Goal: Task Accomplishment & Management: Manage account settings

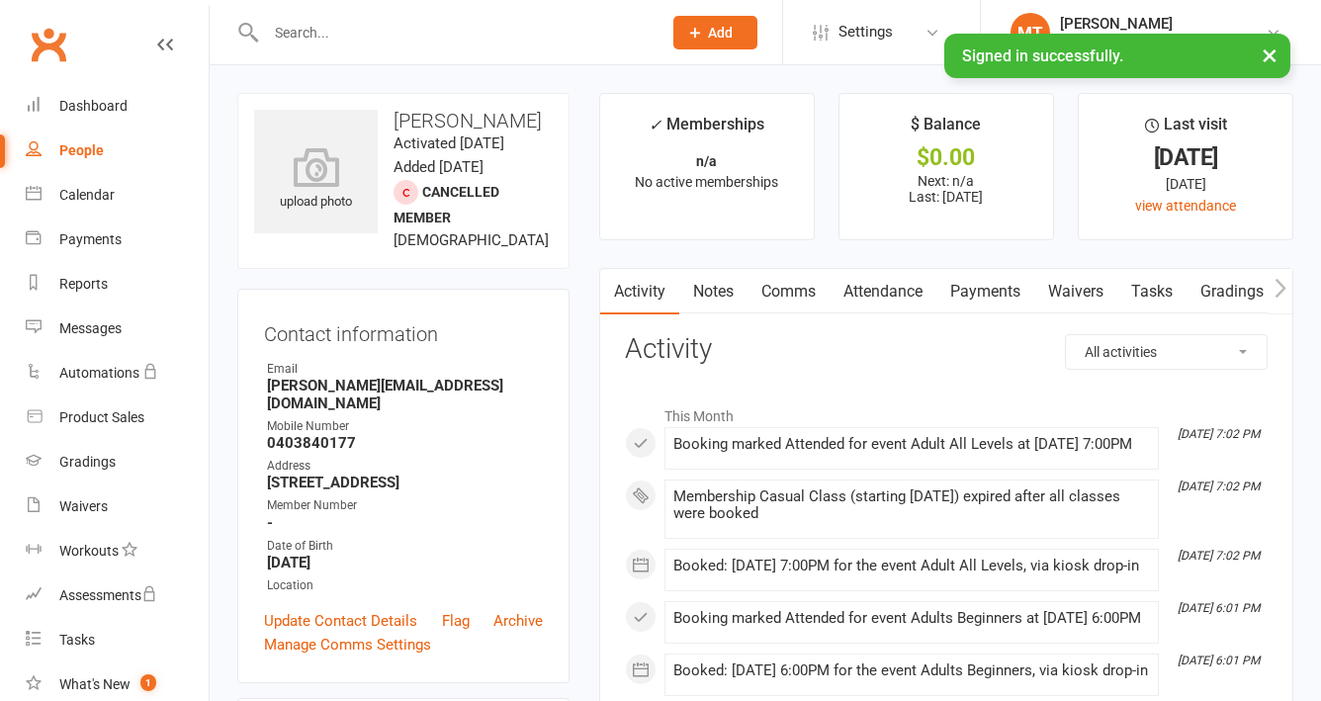
click at [314, 40] on input "text" at bounding box center [454, 33] width 388 height 28
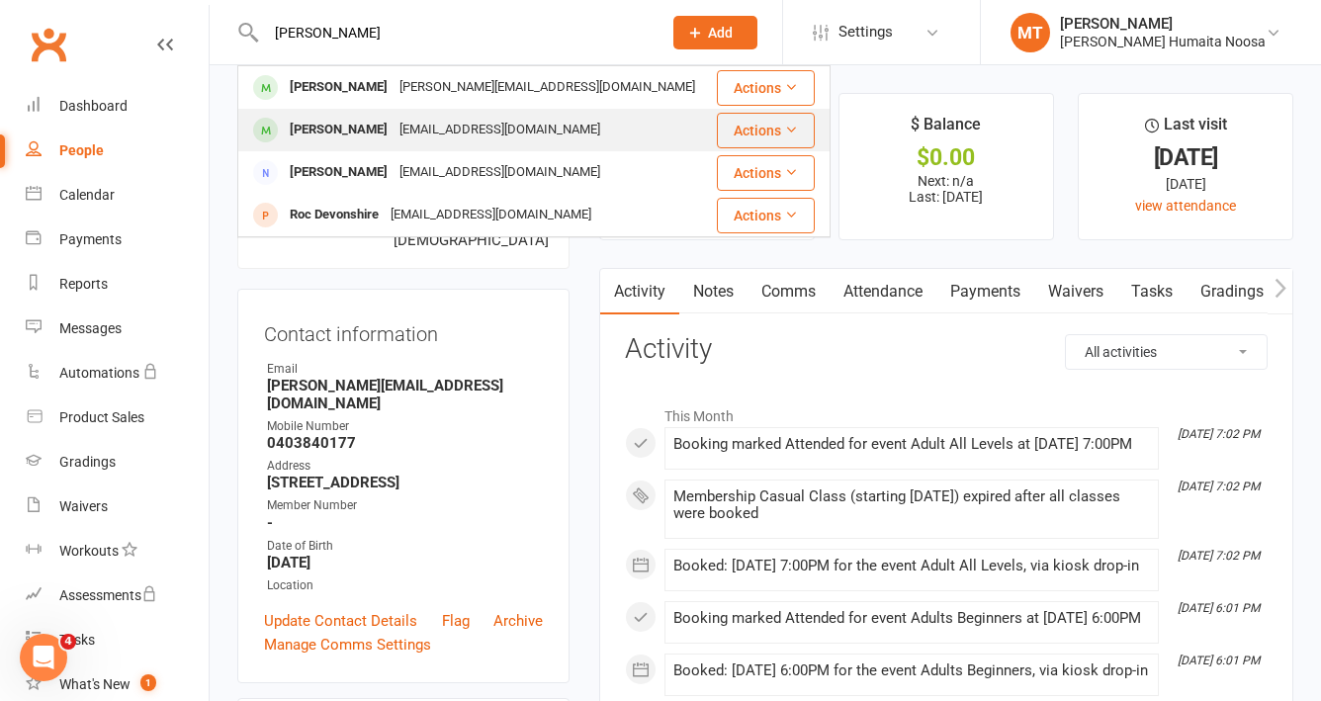
type input "[PERSON_NAME]"
click at [363, 122] on div "[PERSON_NAME]" at bounding box center [339, 130] width 110 height 29
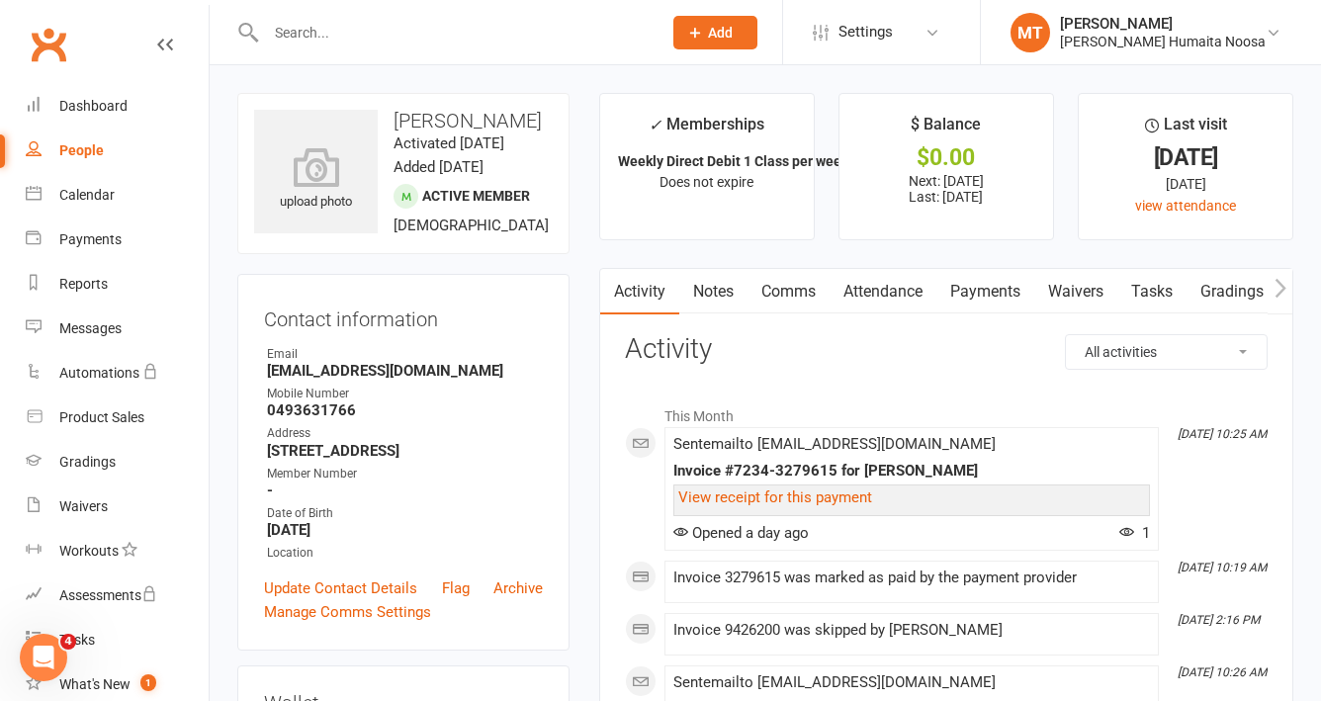
click at [965, 288] on link "Payments" at bounding box center [986, 291] width 98 height 45
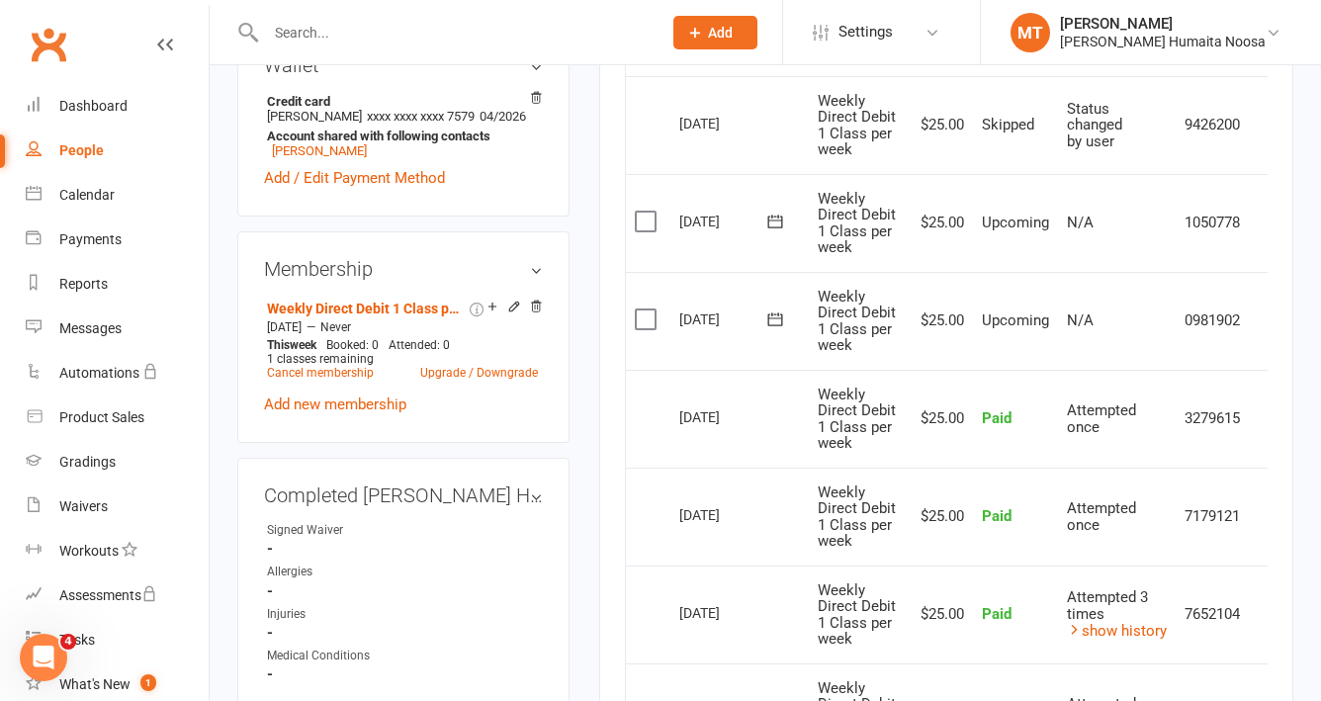
scroll to position [636, 0]
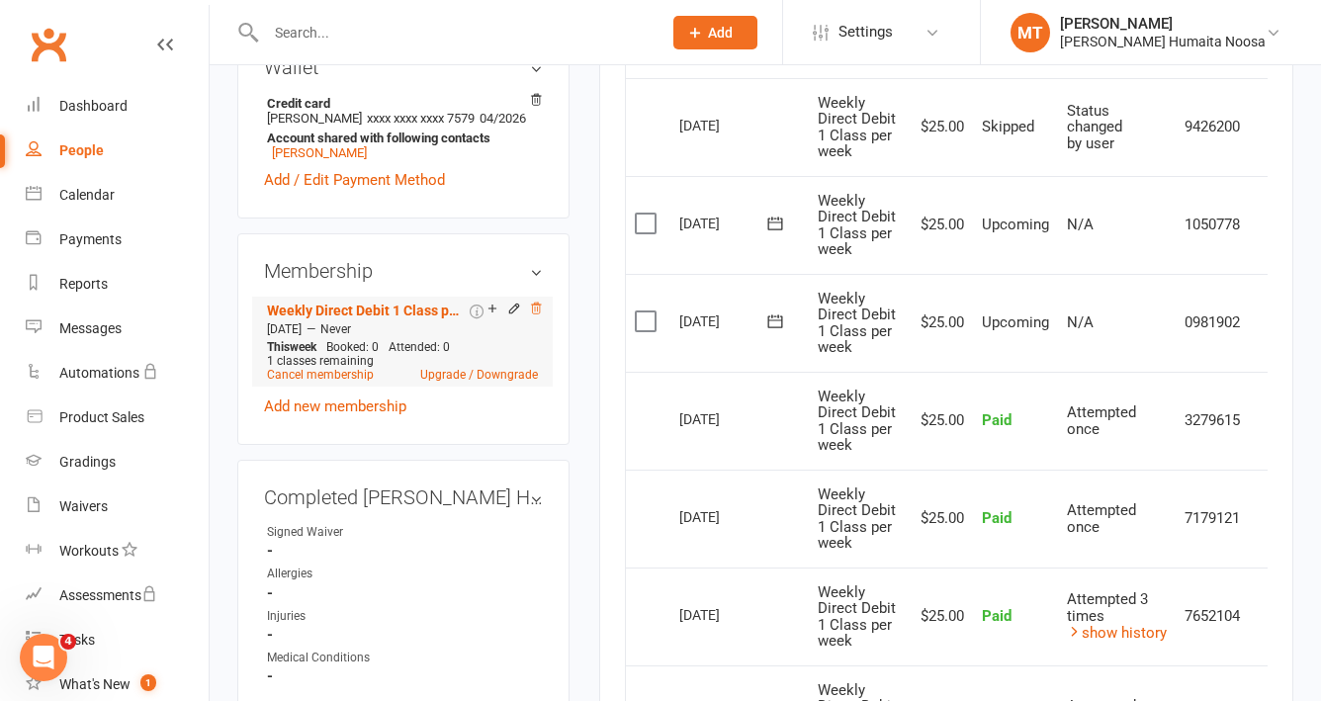
click at [538, 315] on icon at bounding box center [536, 309] width 14 height 14
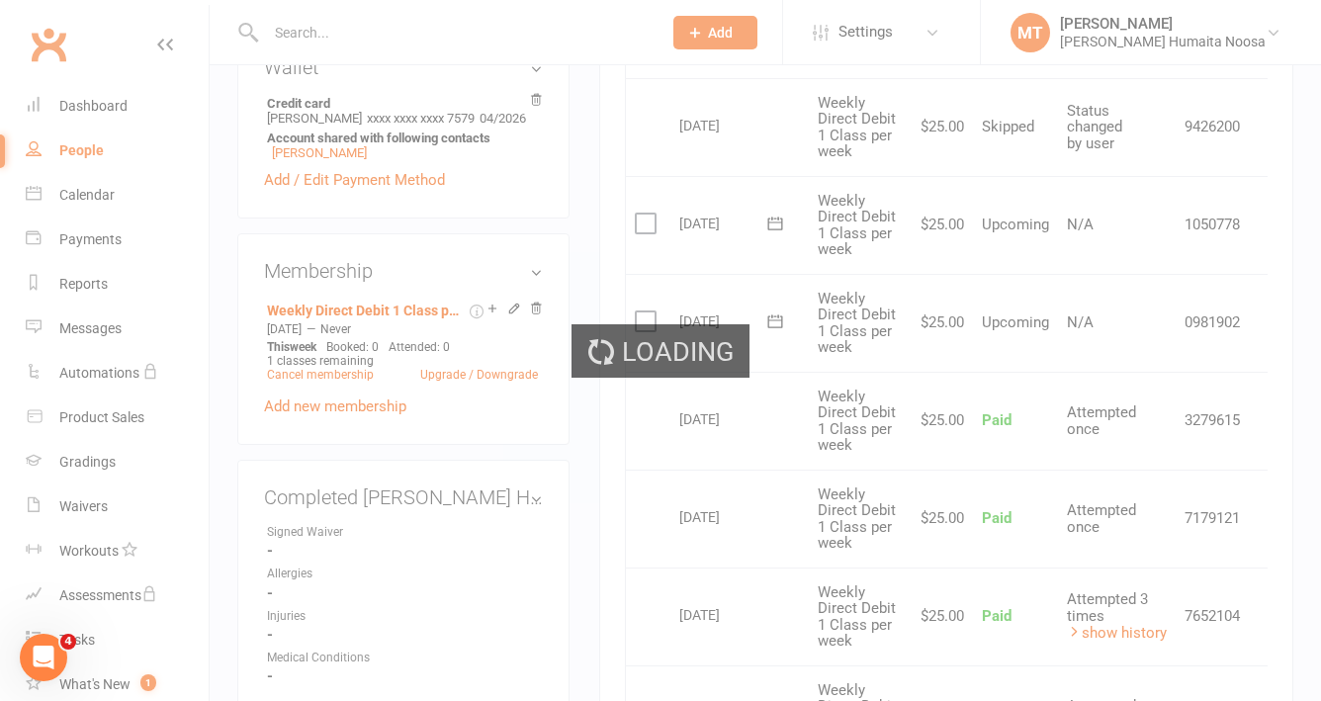
scroll to position [651, 0]
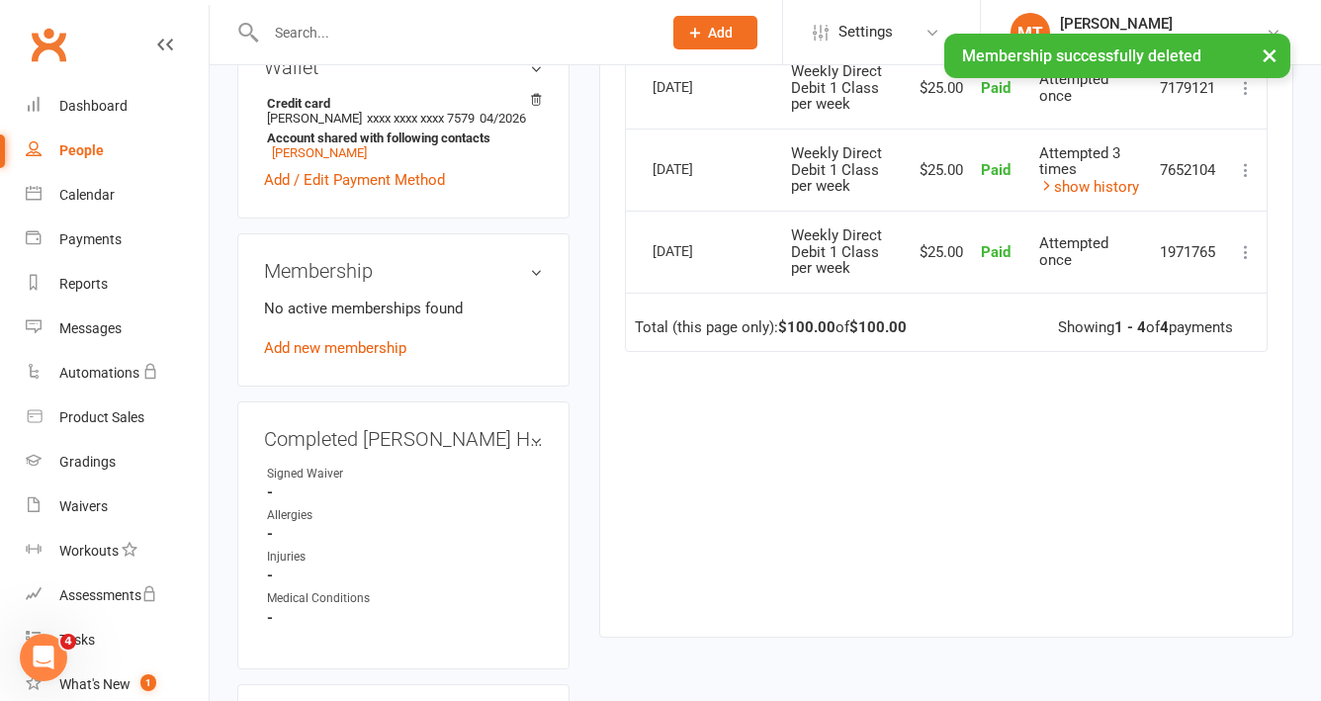
click at [345, 34] on div "× Membership successfully deleted" at bounding box center [648, 34] width 1296 height 0
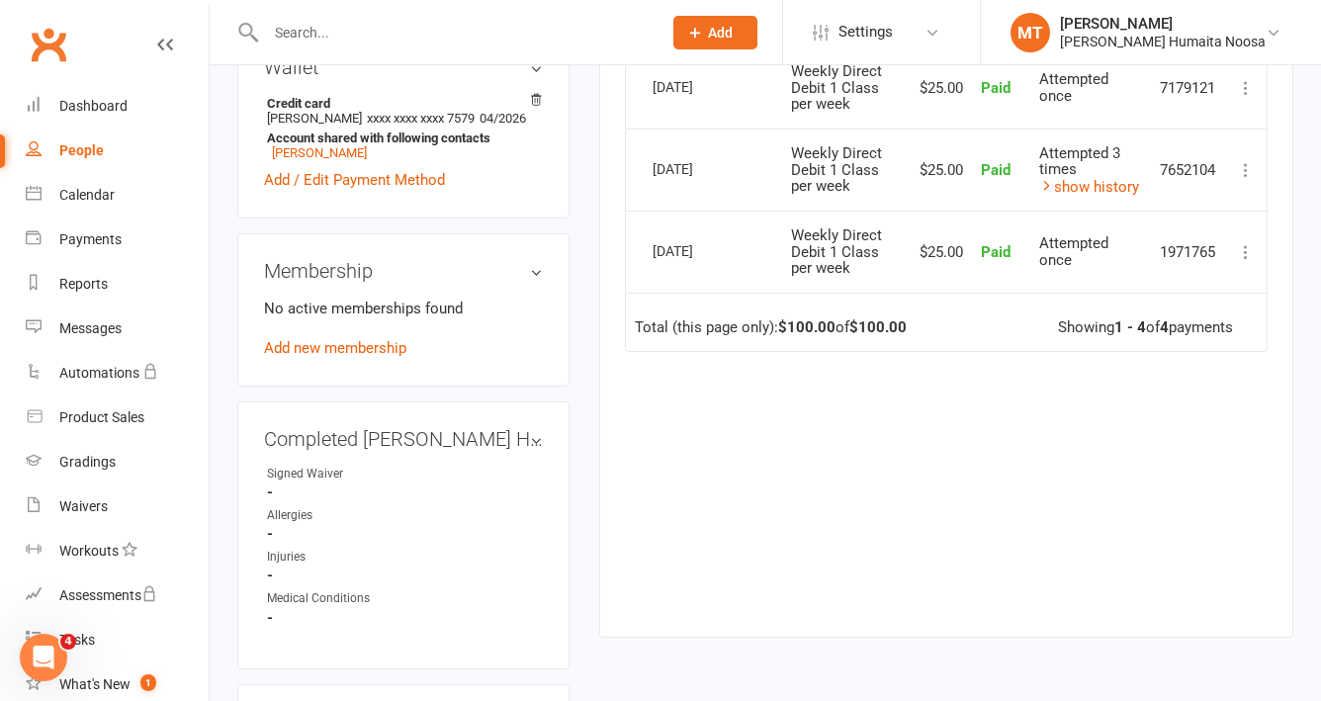
click at [352, 22] on input "text" at bounding box center [454, 33] width 388 height 28
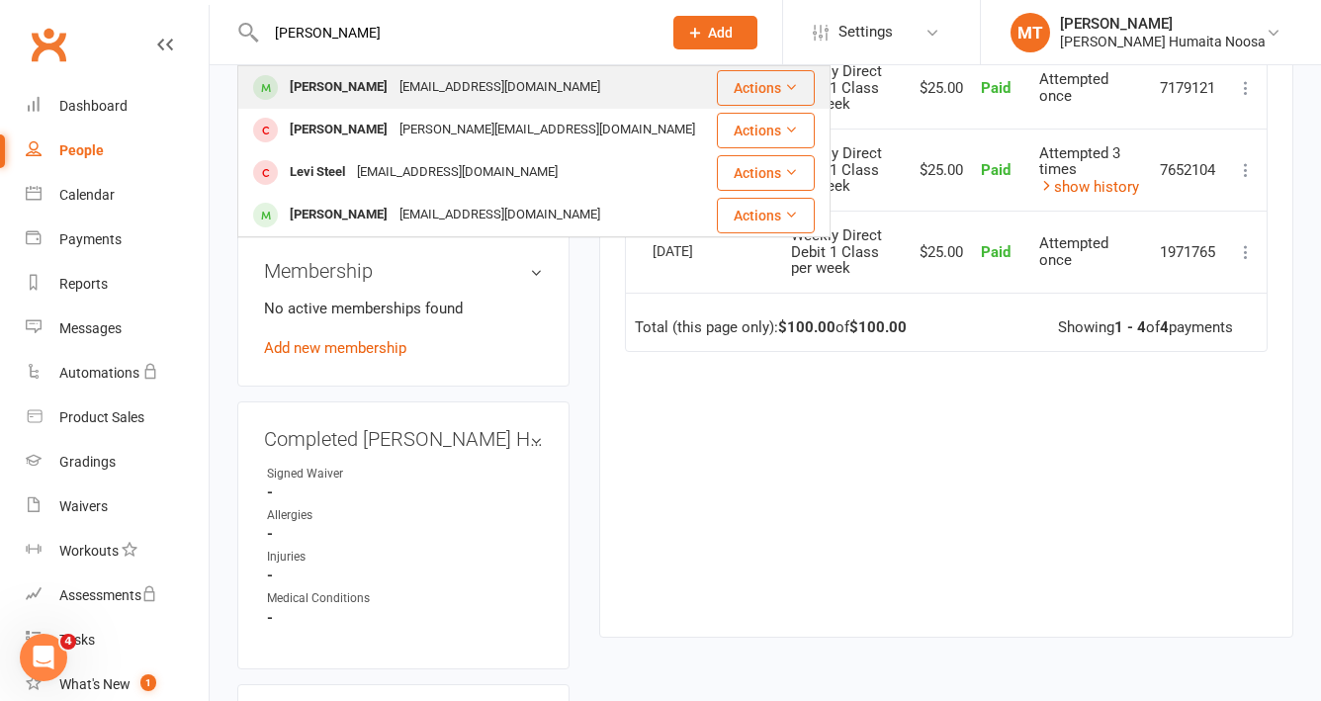
type input "[PERSON_NAME]"
click at [360, 78] on div "[PERSON_NAME]" at bounding box center [339, 87] width 110 height 29
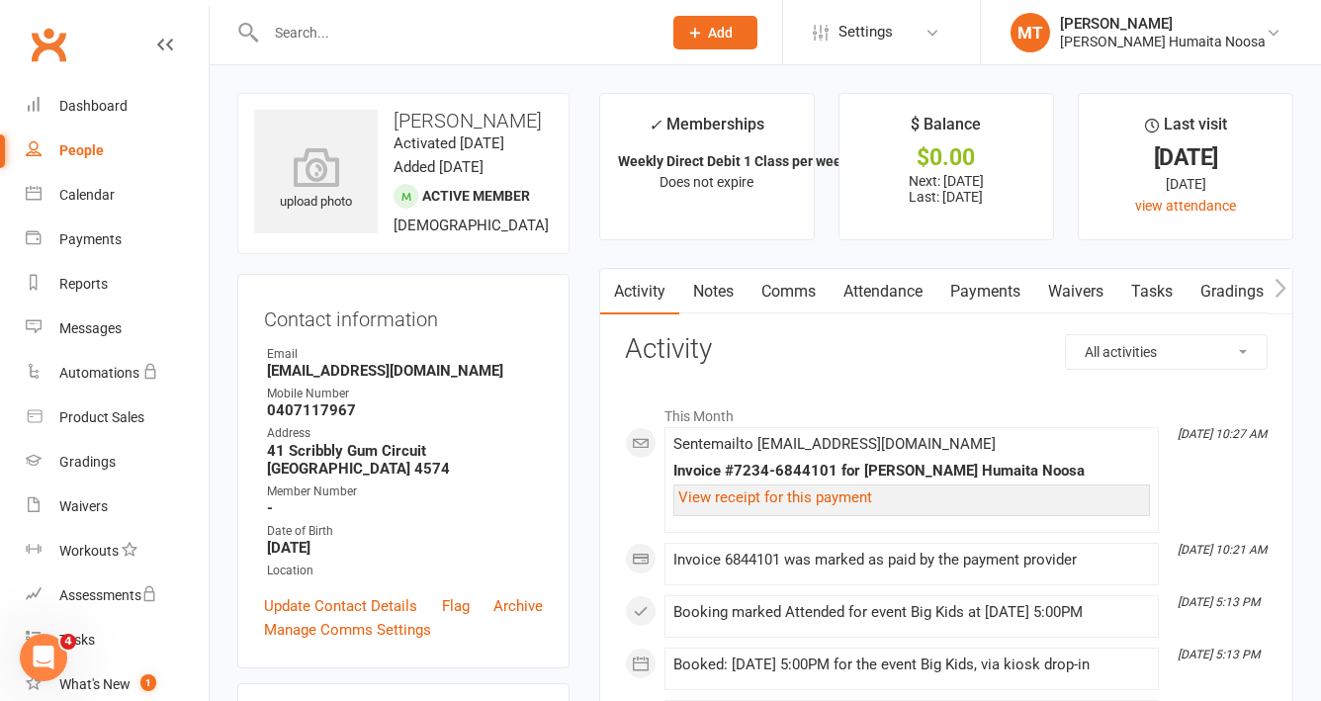
click at [968, 291] on link "Payments" at bounding box center [986, 291] width 98 height 45
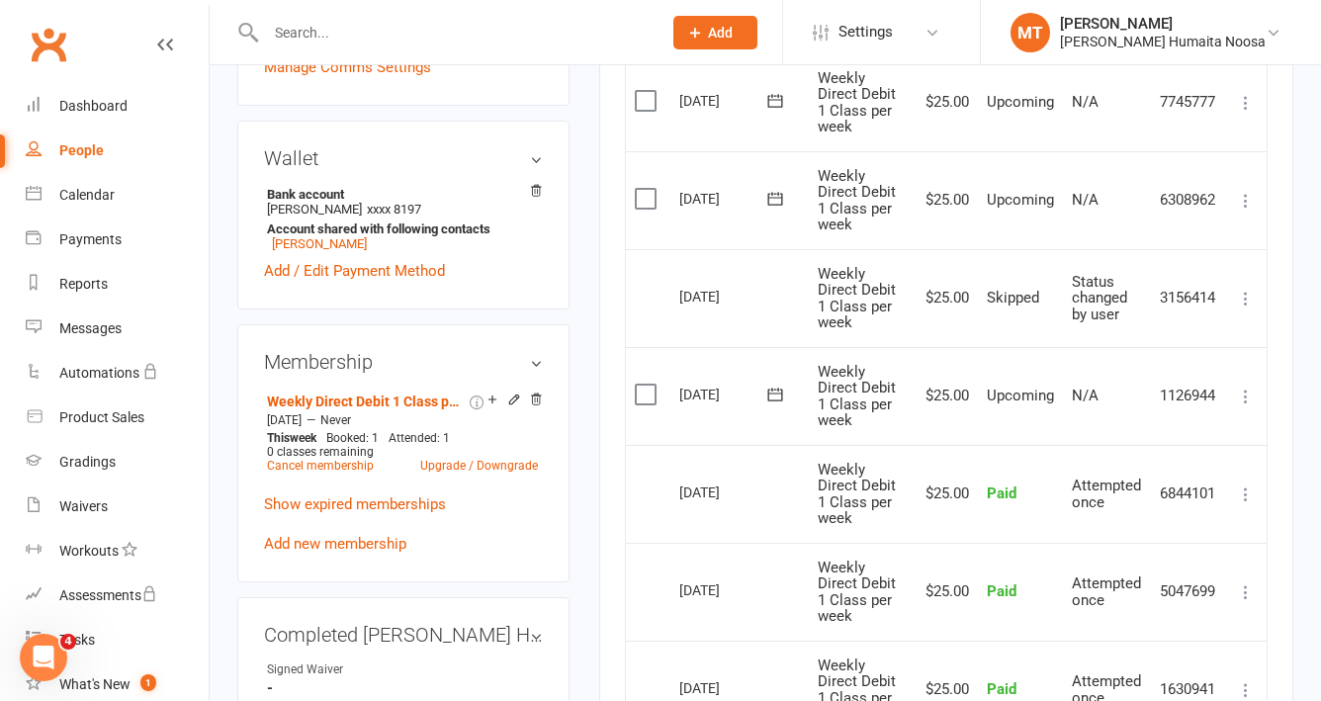
scroll to position [577, 0]
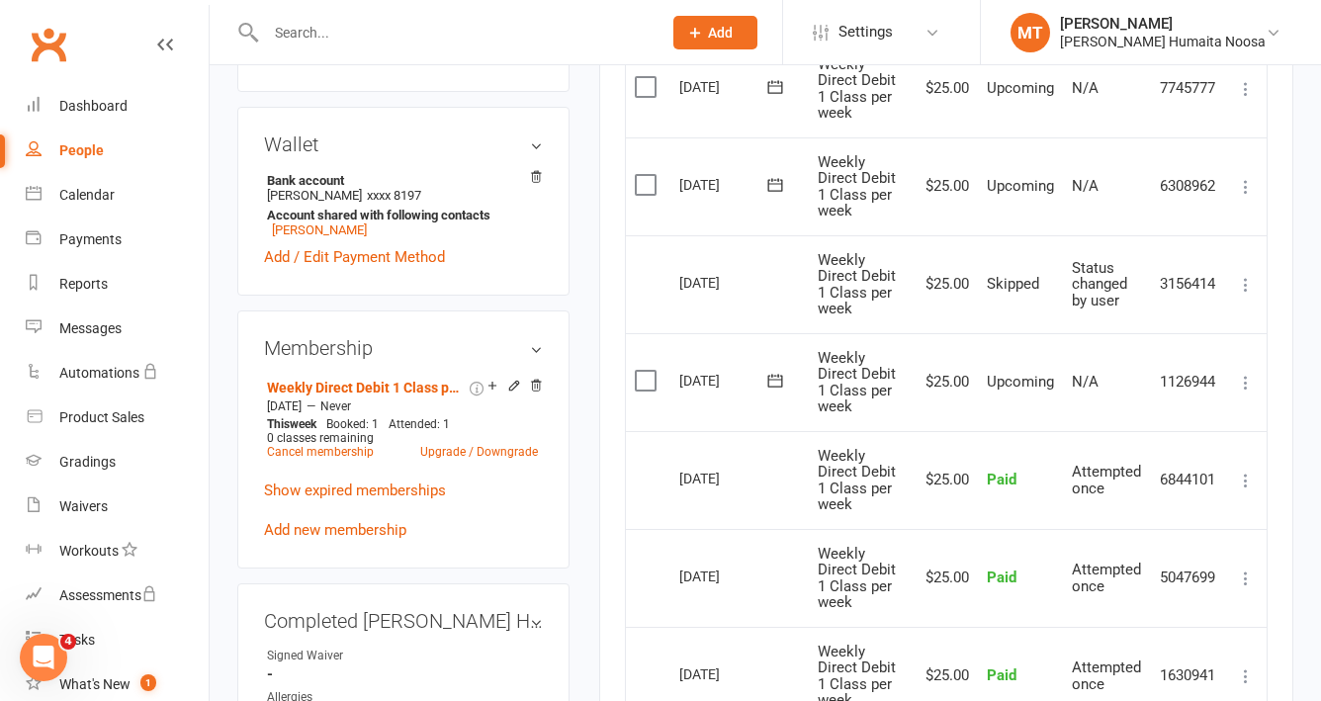
click at [643, 383] on label at bounding box center [648, 381] width 27 height 20
click at [643, 371] on input "checkbox" at bounding box center [641, 371] width 13 height 0
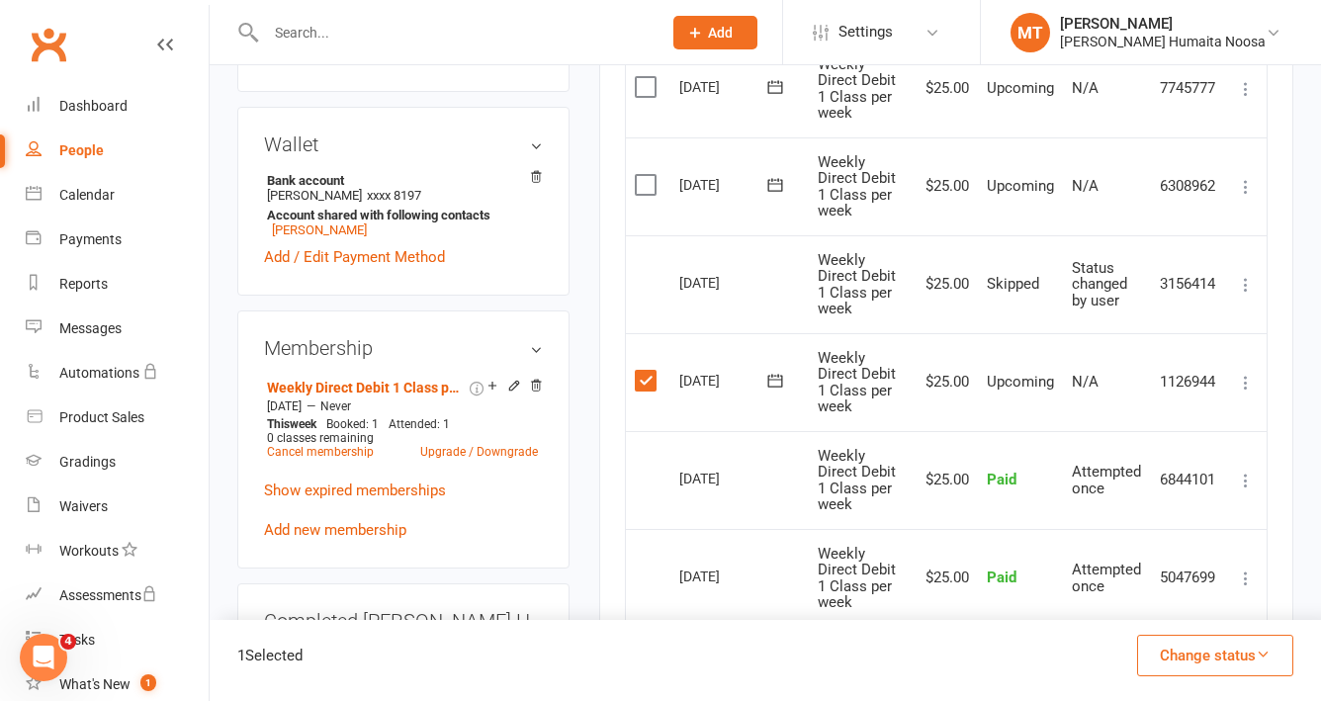
click at [1161, 651] on button "Change status" at bounding box center [1215, 656] width 156 height 42
click at [1150, 610] on link "Skipped" at bounding box center [1195, 603] width 196 height 40
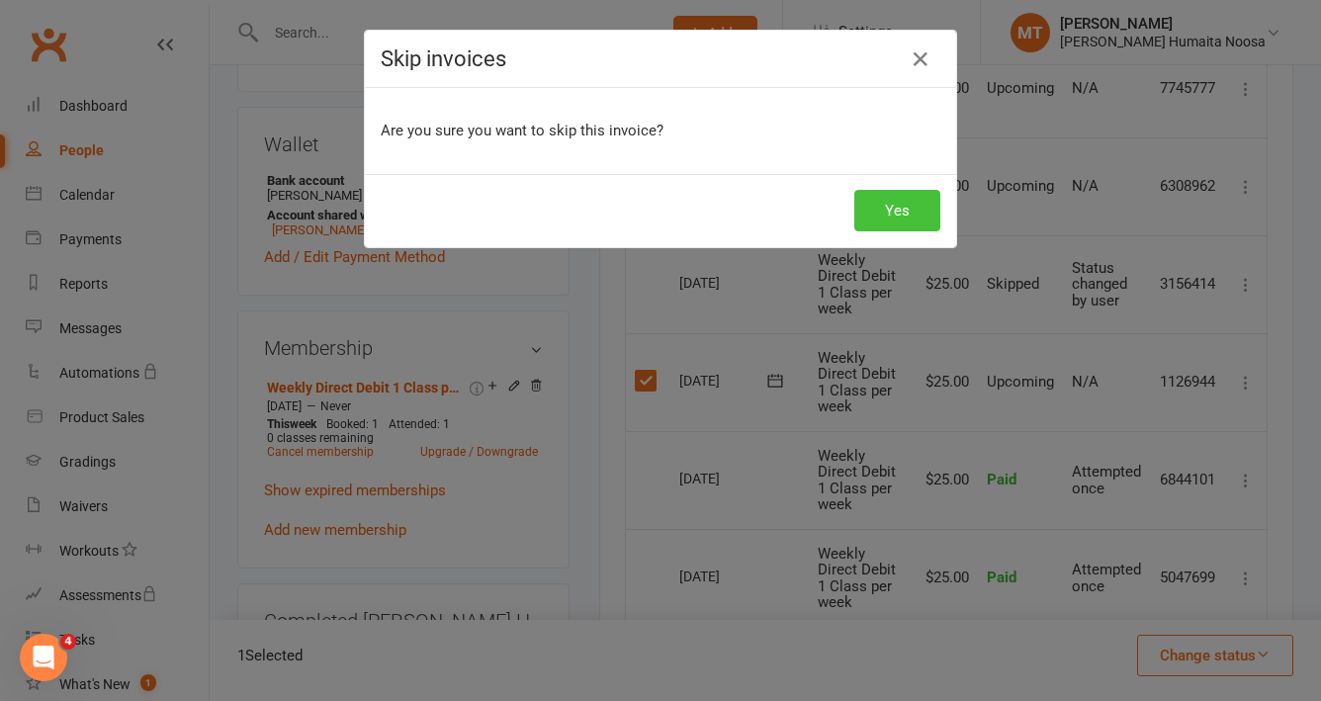
click at [885, 214] on button "Yes" at bounding box center [897, 211] width 86 height 42
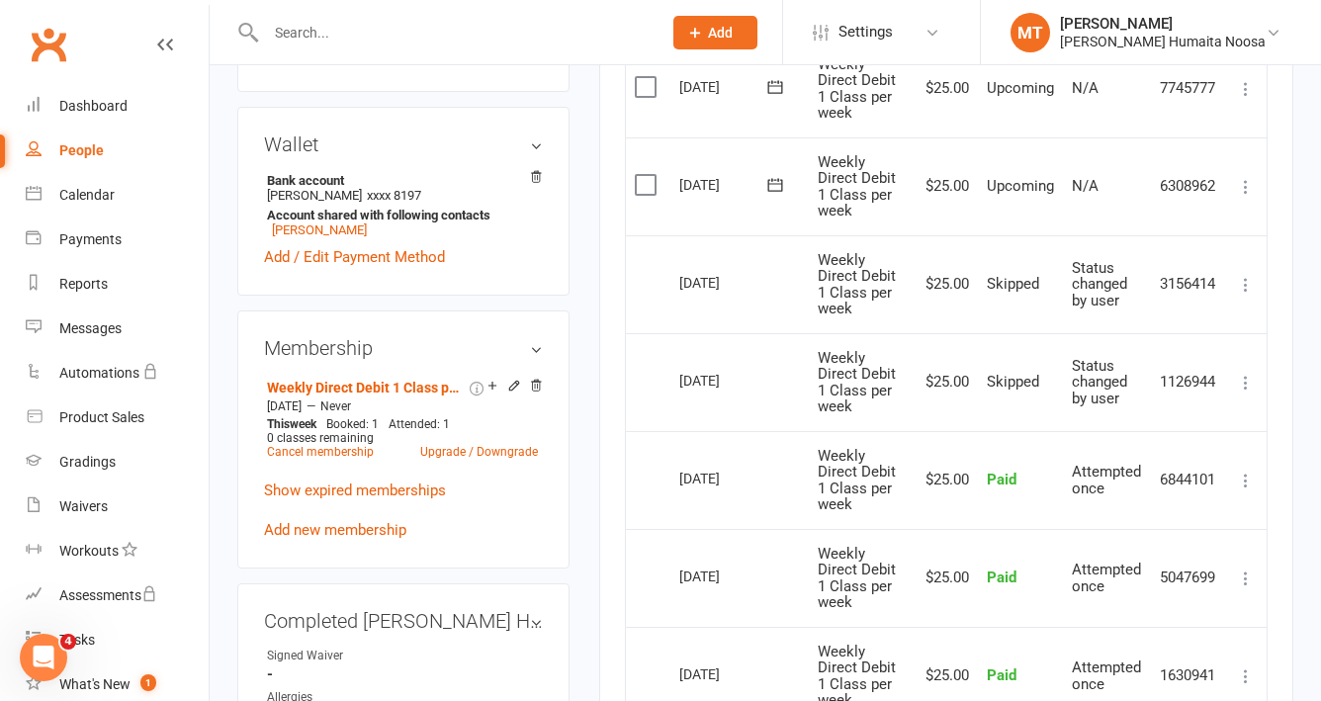
click at [93, 152] on div "People" at bounding box center [81, 150] width 45 height 16
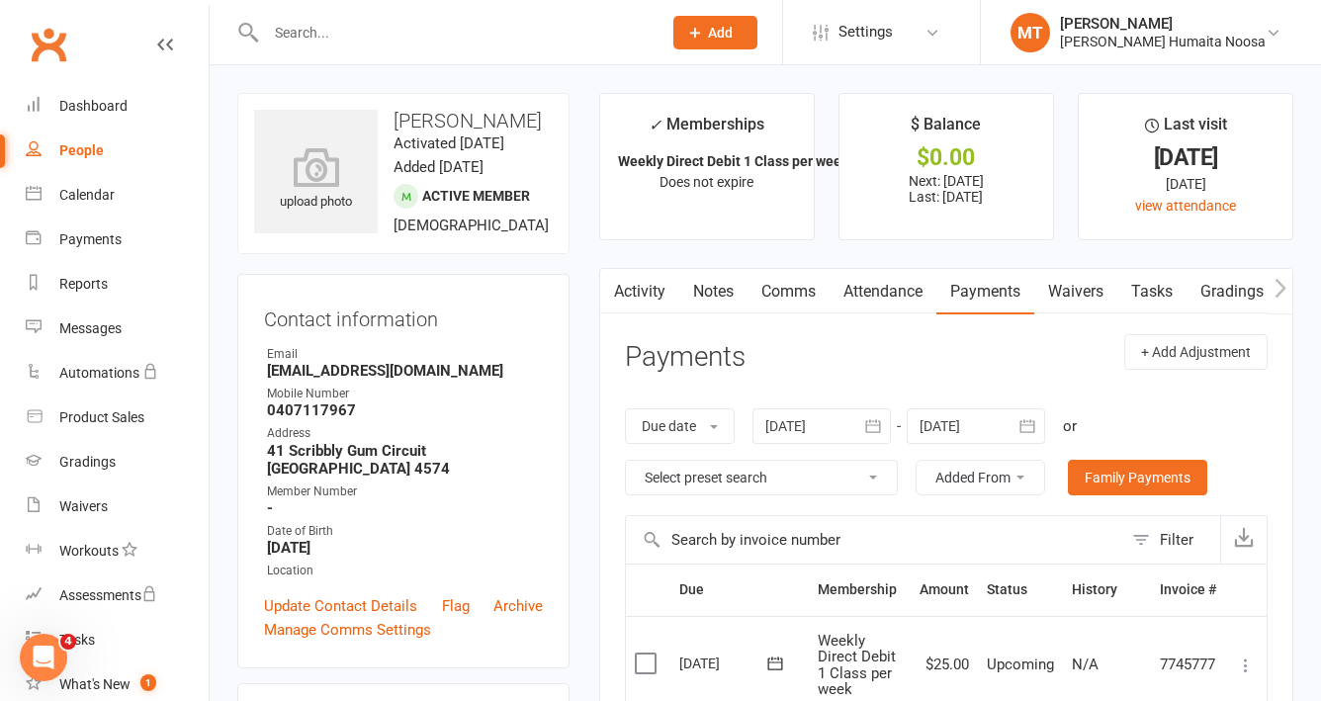
select select "100"
